Goal: Task Accomplishment & Management: Manage account settings

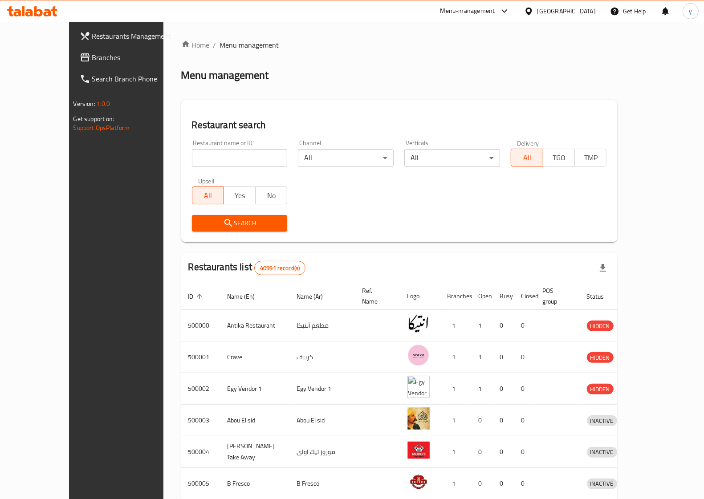
click at [92, 62] on span "Branches" at bounding box center [135, 57] width 87 height 11
click at [74, 50] on link "Branches" at bounding box center [130, 57] width 114 height 21
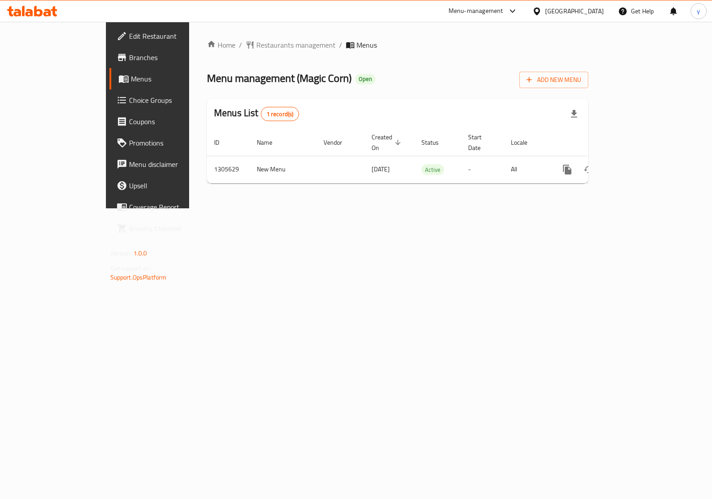
click at [129, 38] on span "Edit Restaurant" at bounding box center [173, 36] width 89 height 11
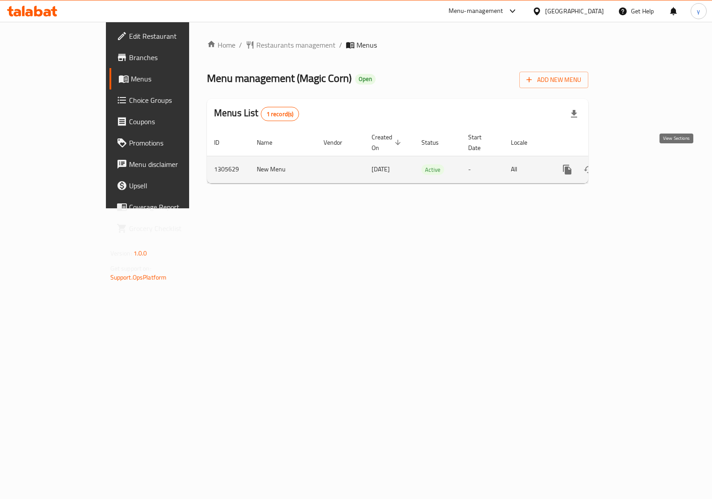
click at [637, 164] on icon "enhanced table" at bounding box center [632, 169] width 11 height 11
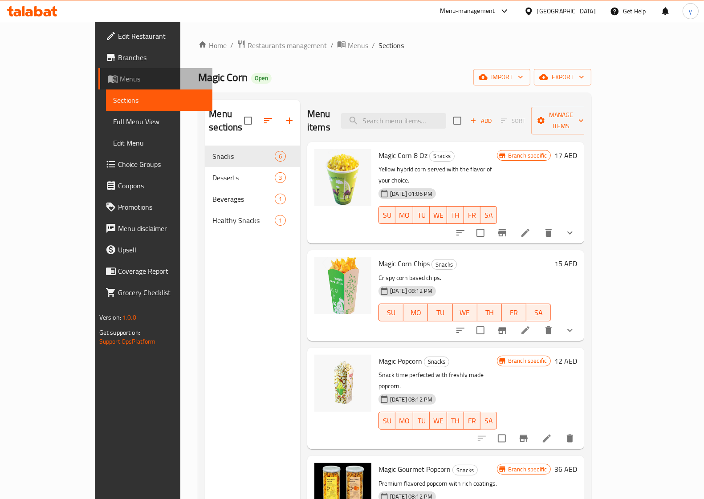
click at [120, 83] on span "Menus" at bounding box center [162, 78] width 85 height 11
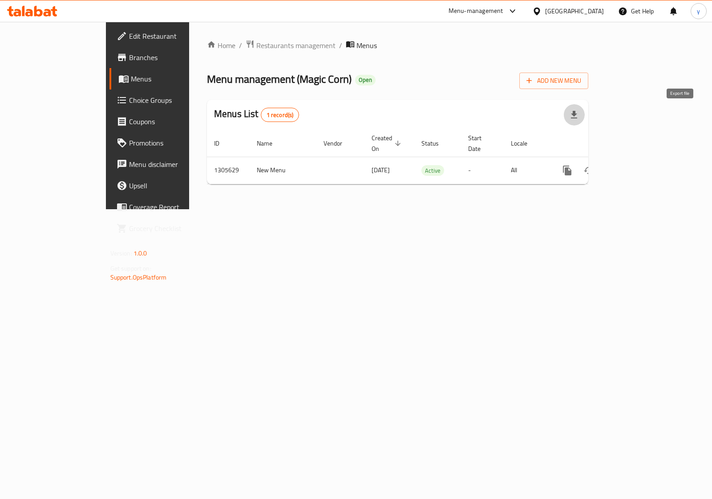
click at [580, 114] on icon "button" at bounding box center [574, 115] width 11 height 11
click at [606, 209] on div "Home / Restaurants management / Menus Menu management ( Magic Corn ) Open Add N…" at bounding box center [397, 115] width 417 height 187
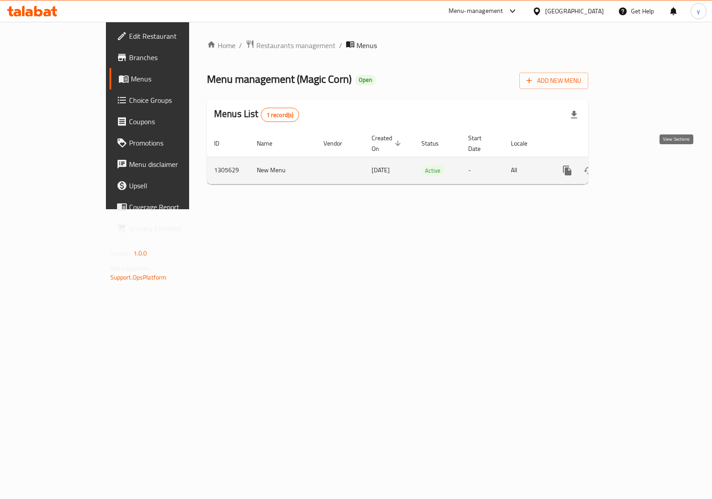
click at [637, 165] on icon "enhanced table" at bounding box center [632, 170] width 11 height 11
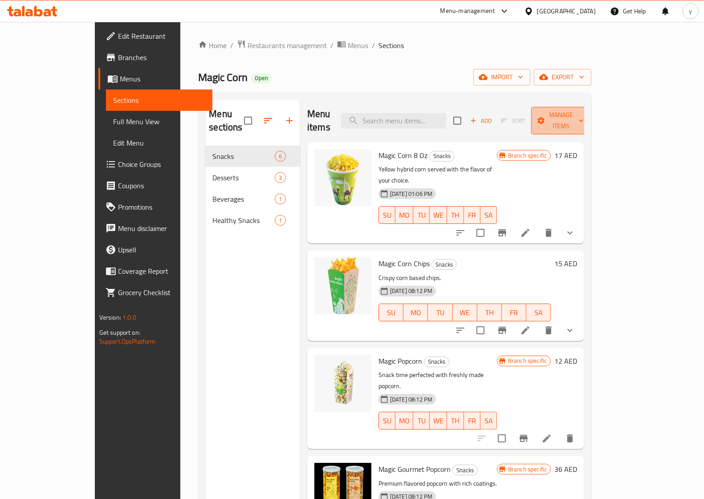
click at [584, 118] on span "Manage items" at bounding box center [560, 121] width 45 height 22
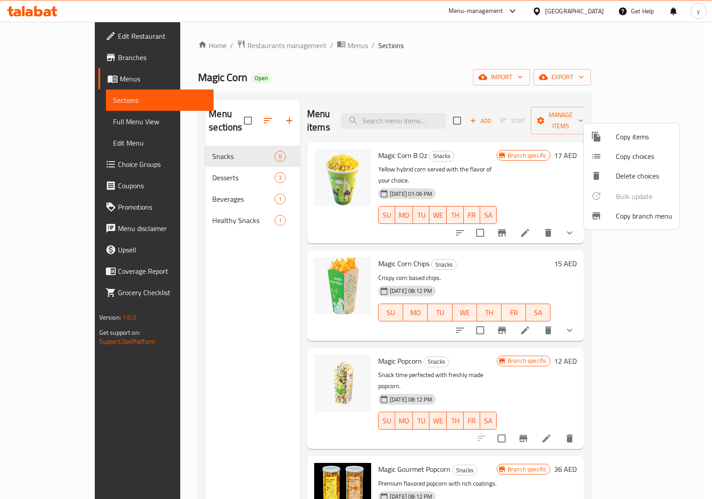
click at [187, 261] on div at bounding box center [356, 249] width 712 height 499
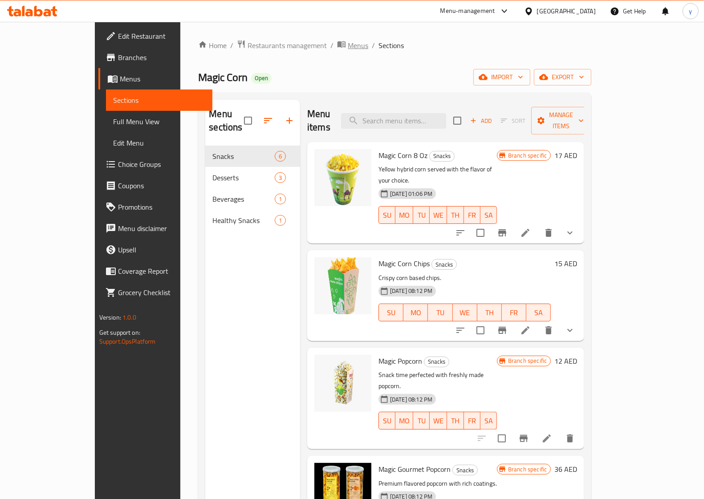
click at [348, 44] on span "Menus" at bounding box center [358, 45] width 20 height 11
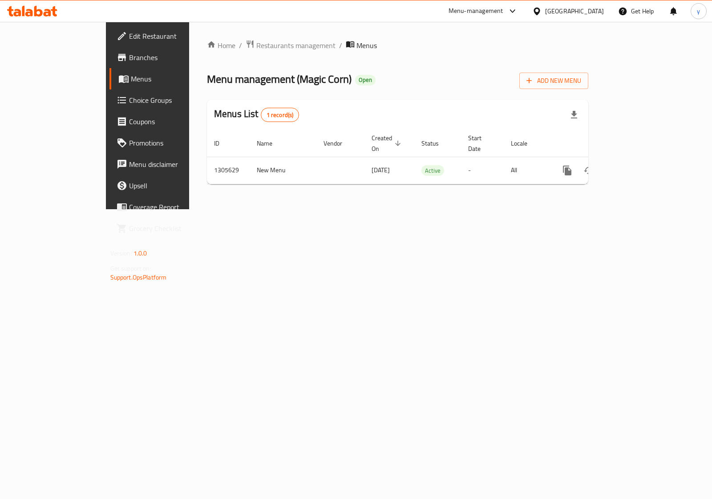
click at [129, 57] on span "Branches" at bounding box center [173, 57] width 89 height 11
